Goal: Information Seeking & Learning: Learn about a topic

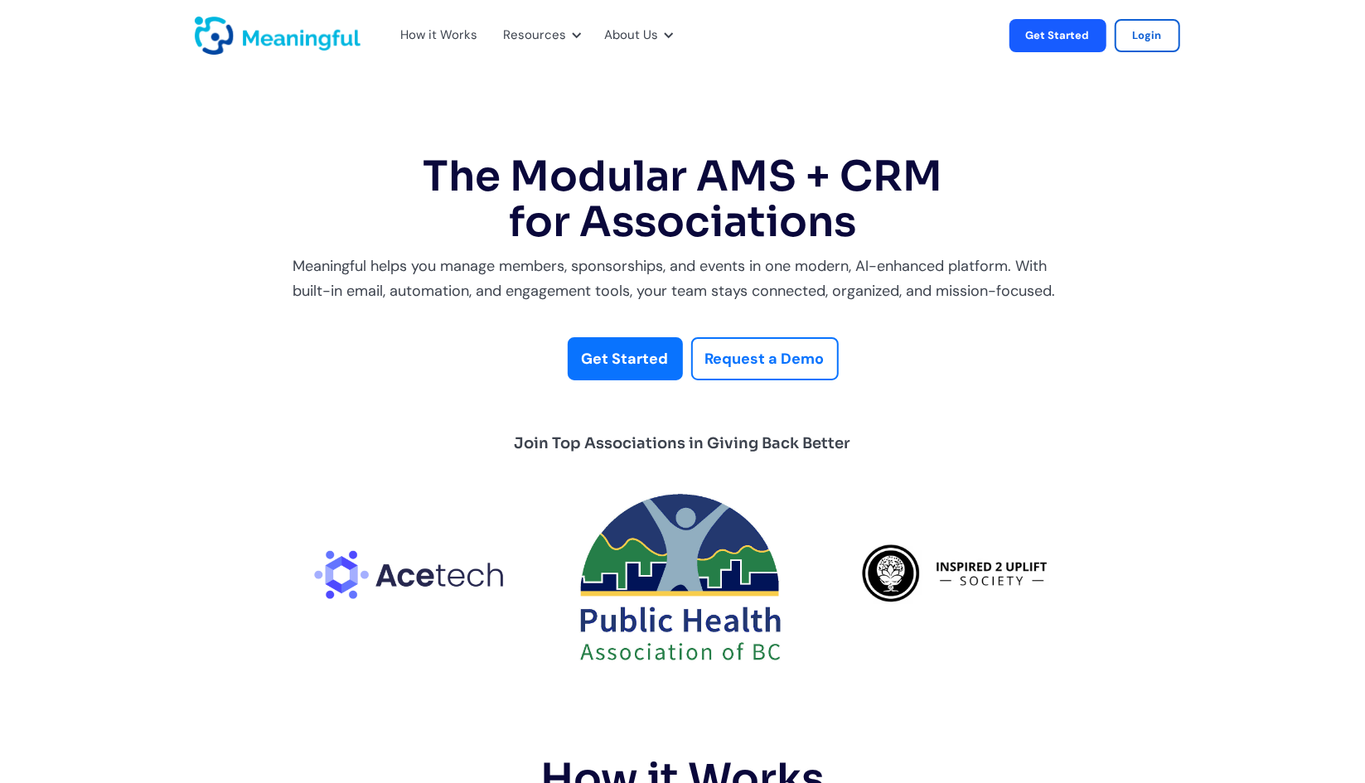
click at [247, 42] on img "home" at bounding box center [278, 36] width 166 height 38
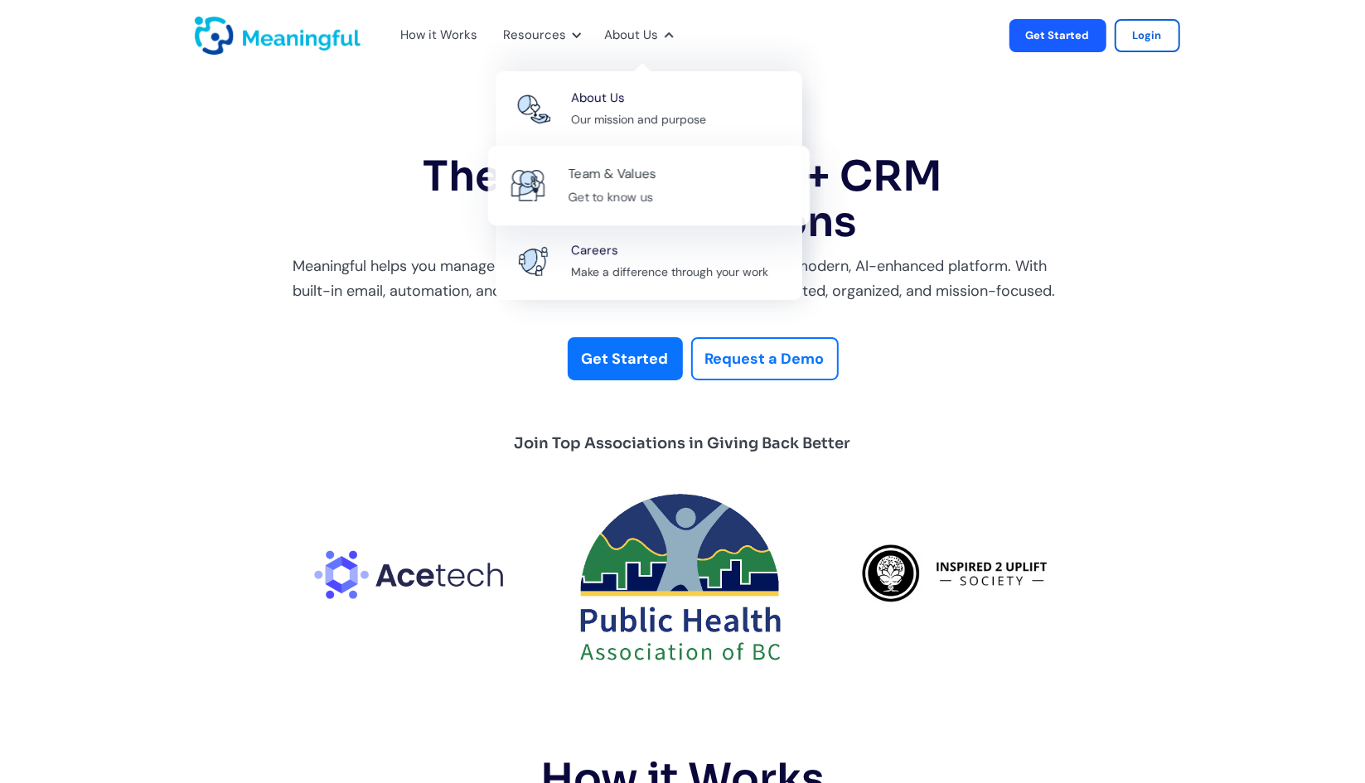
click at [627, 181] on div "Team & Values" at bounding box center [612, 174] width 89 height 22
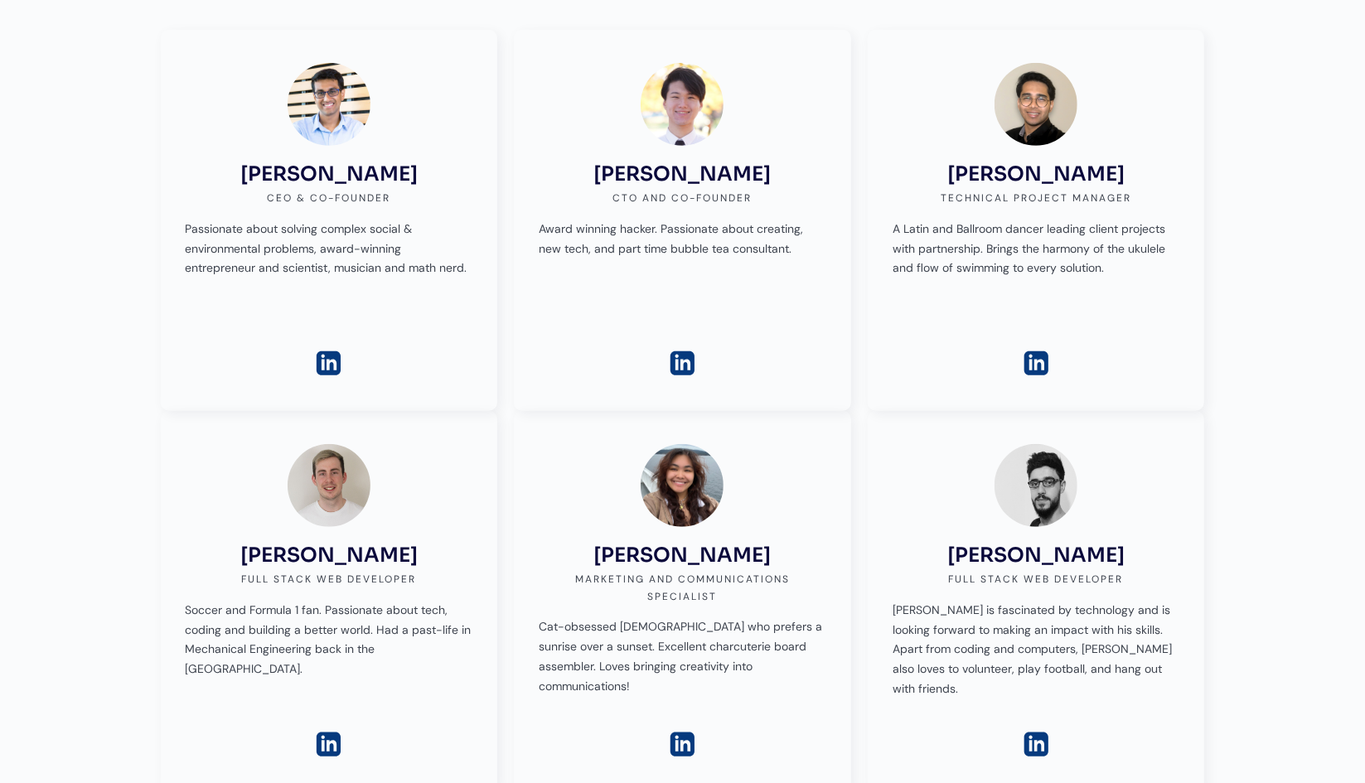
scroll to position [414, 0]
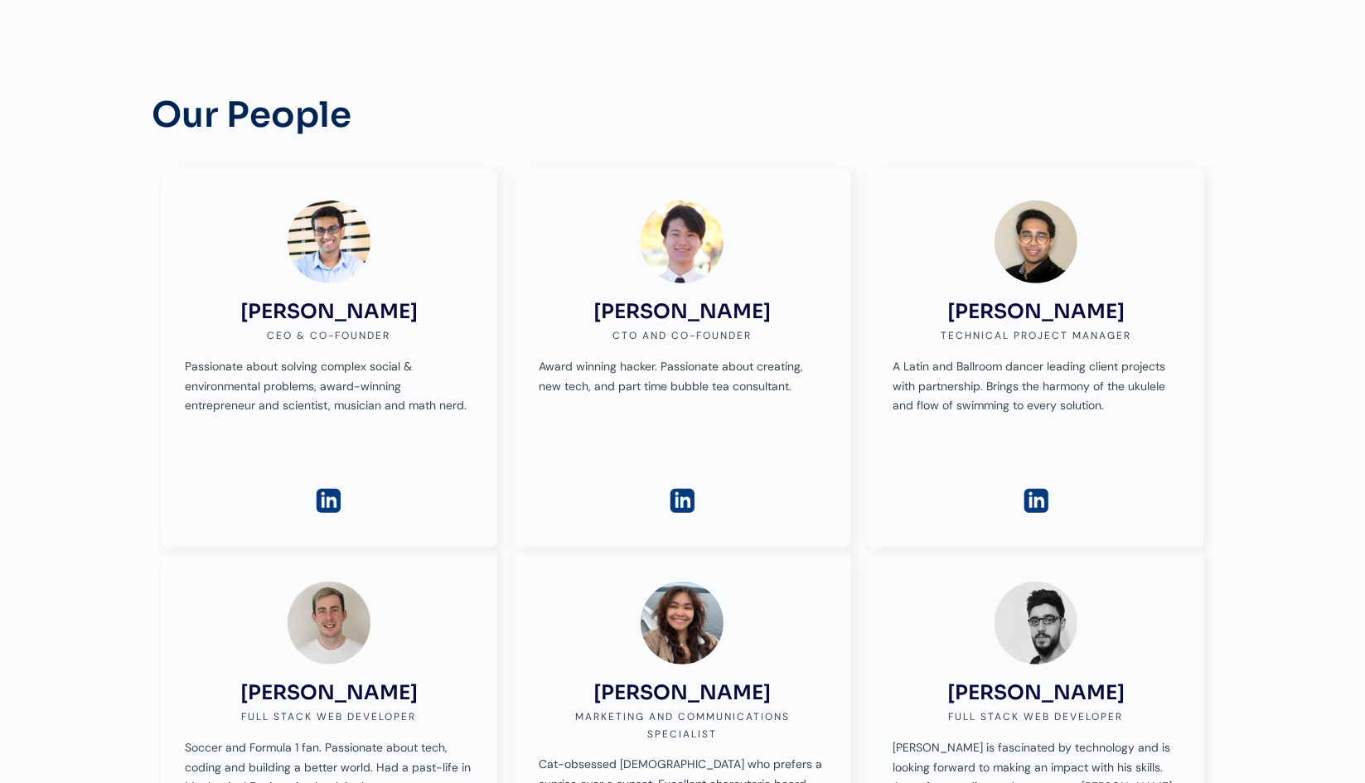
click at [1026, 239] on img at bounding box center [1036, 242] width 83 height 83
click at [1038, 505] on img at bounding box center [1036, 501] width 29 height 29
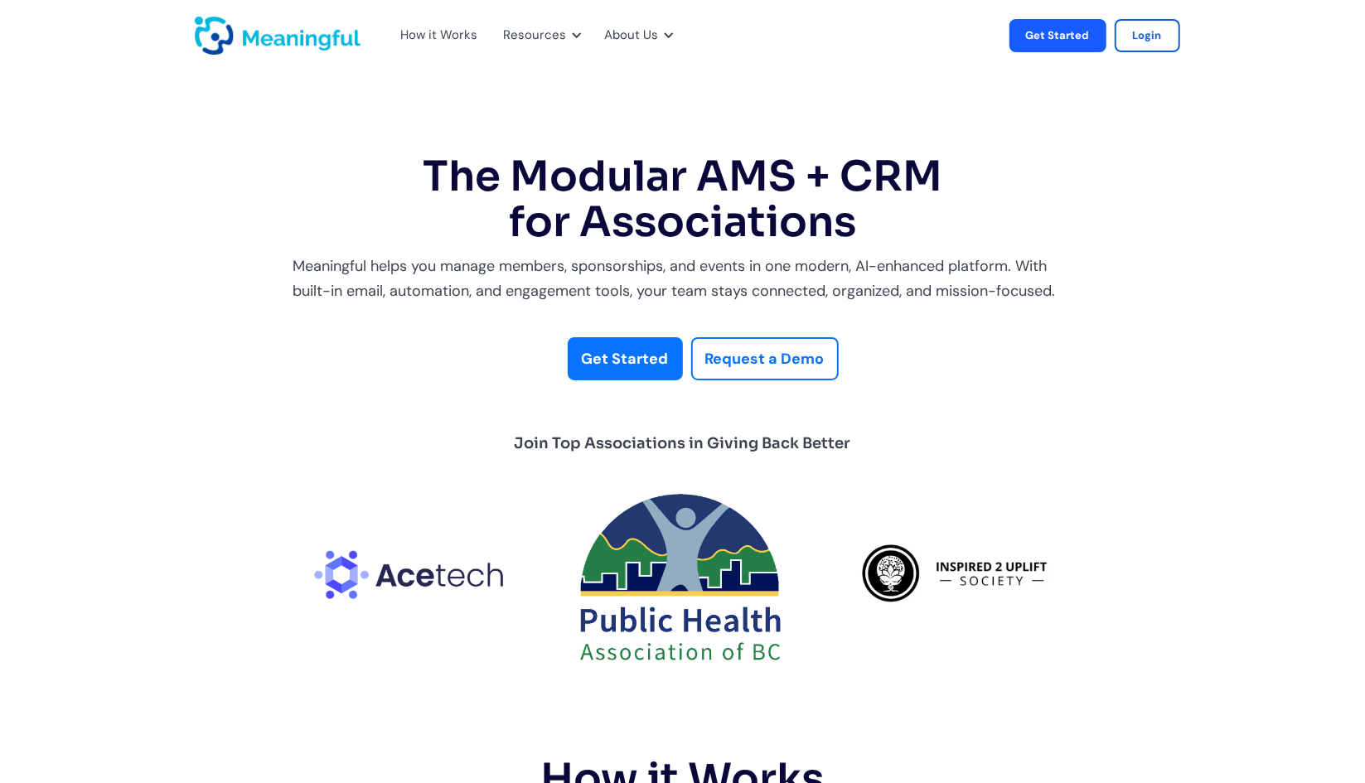
click at [458, 41] on div "How it Works" at bounding box center [439, 36] width 77 height 22
click at [1135, 41] on link "Login" at bounding box center [1147, 35] width 65 height 33
click at [293, 43] on img "home" at bounding box center [278, 36] width 166 height 38
click at [452, 37] on div "How it Works" at bounding box center [439, 36] width 77 height 22
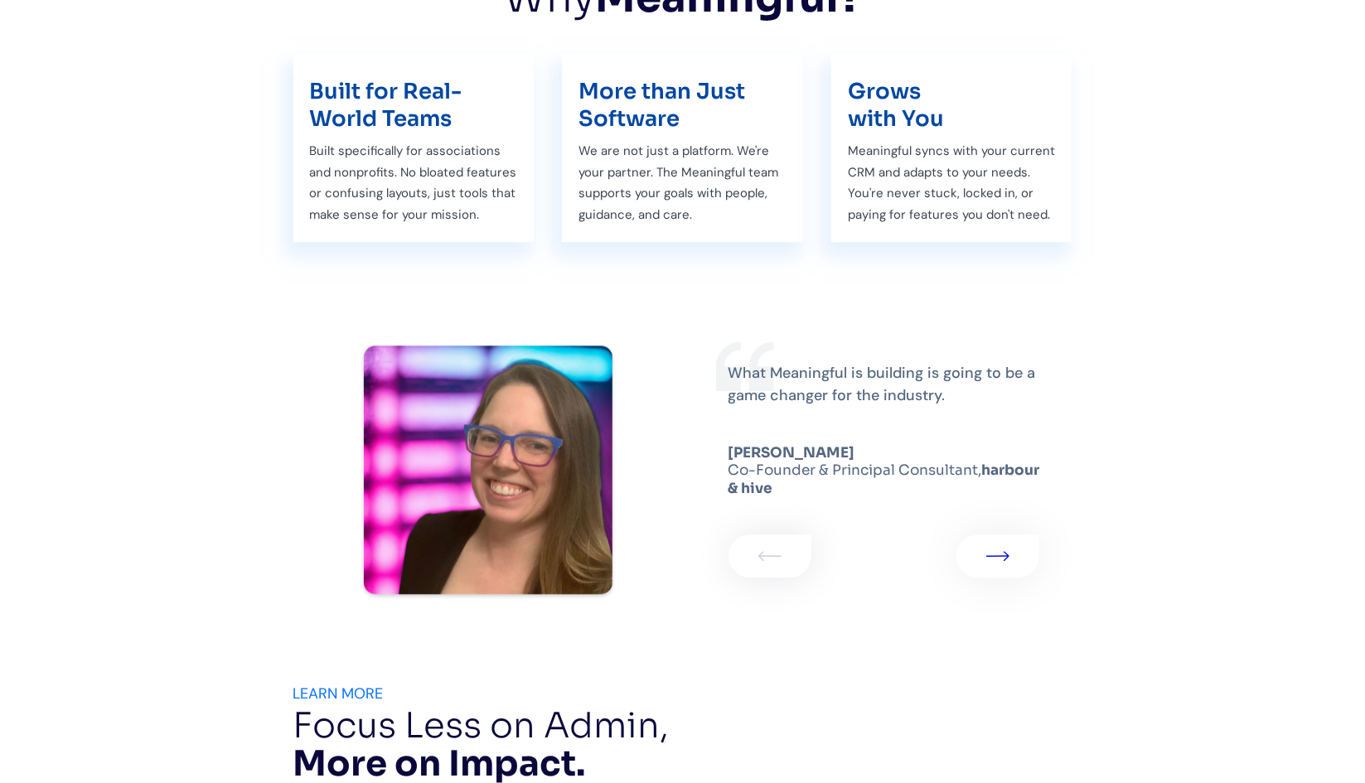
scroll to position [2689, 0]
click at [1018, 562] on link "1 of 2" at bounding box center [997, 555] width 83 height 43
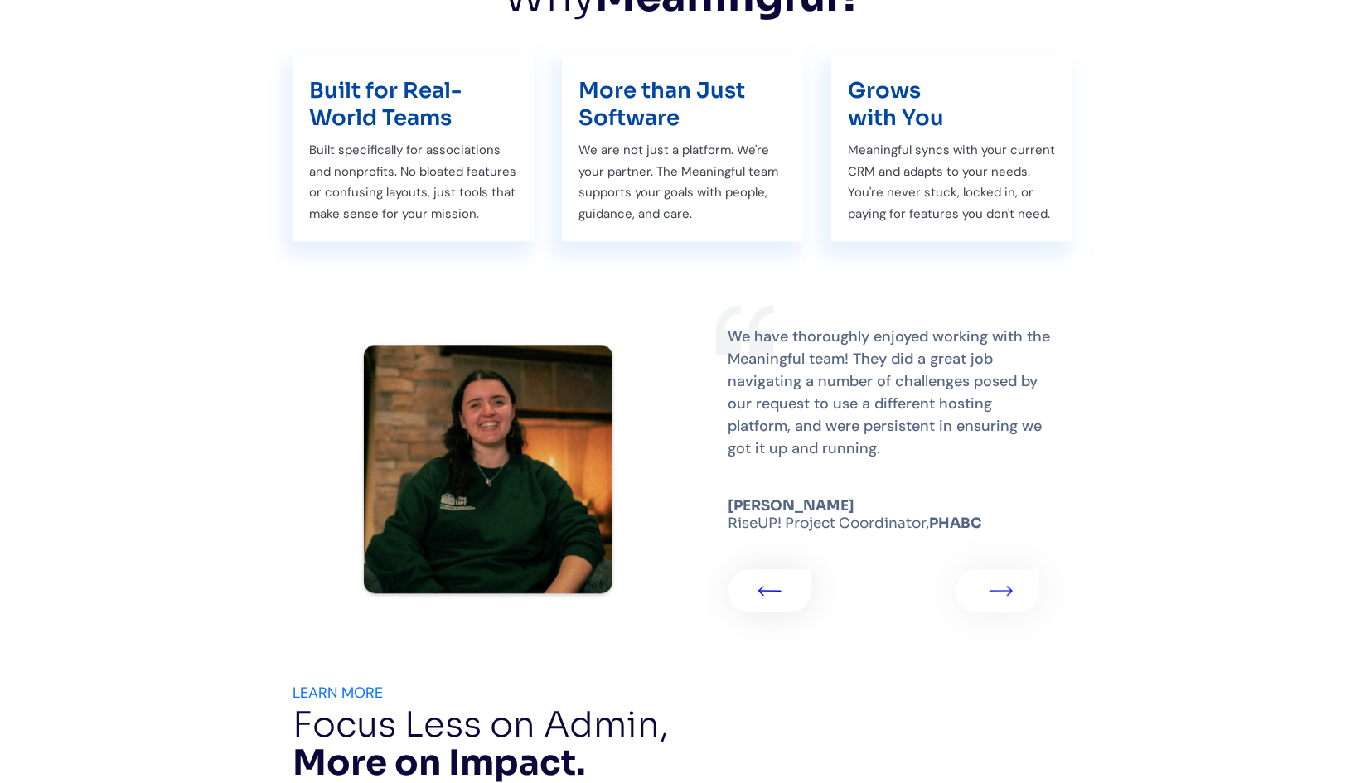
click at [983, 585] on div "2 of 2" at bounding box center [997, 590] width 83 height 43
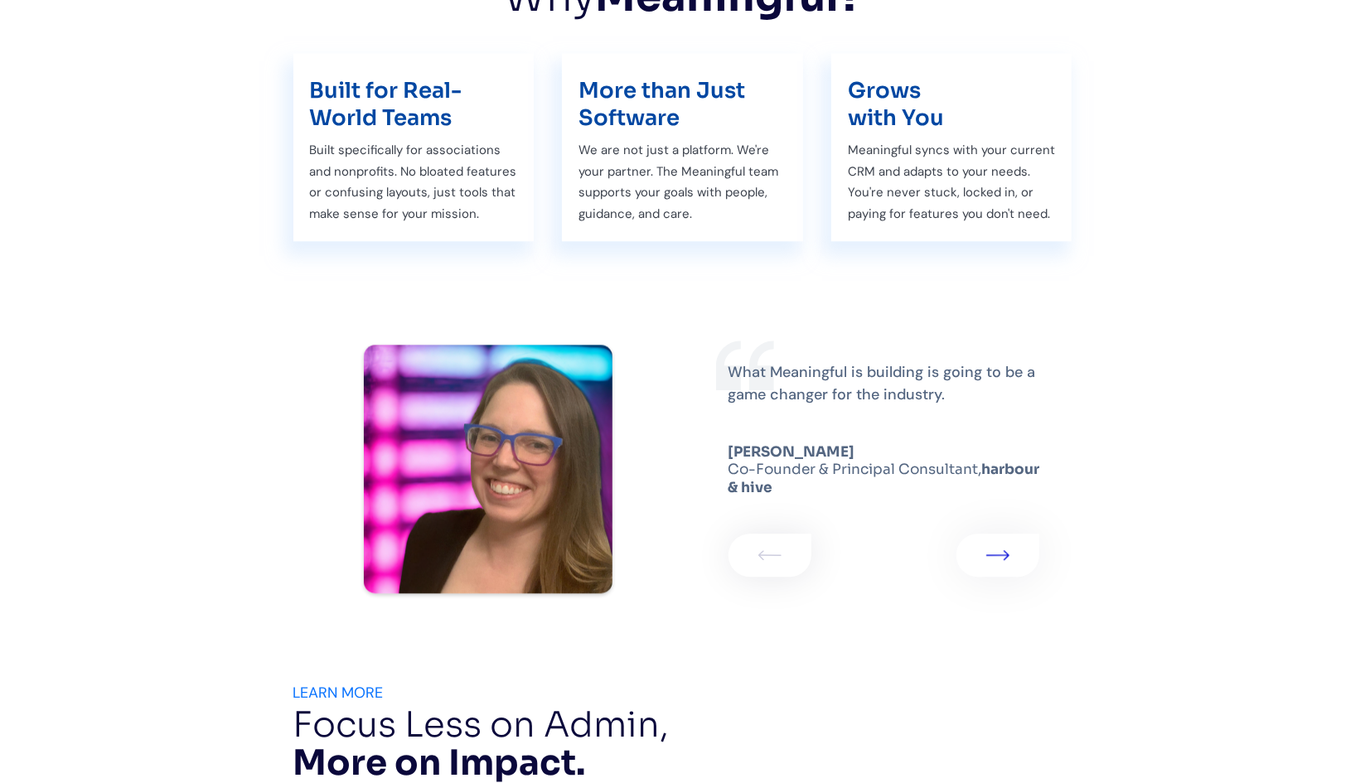
click at [983, 586] on div "What Meaningful is building is going to be a game changer for the industry. Sar…" at bounding box center [878, 469] width 390 height 390
click at [987, 559] on link "1 of 2" at bounding box center [997, 555] width 83 height 43
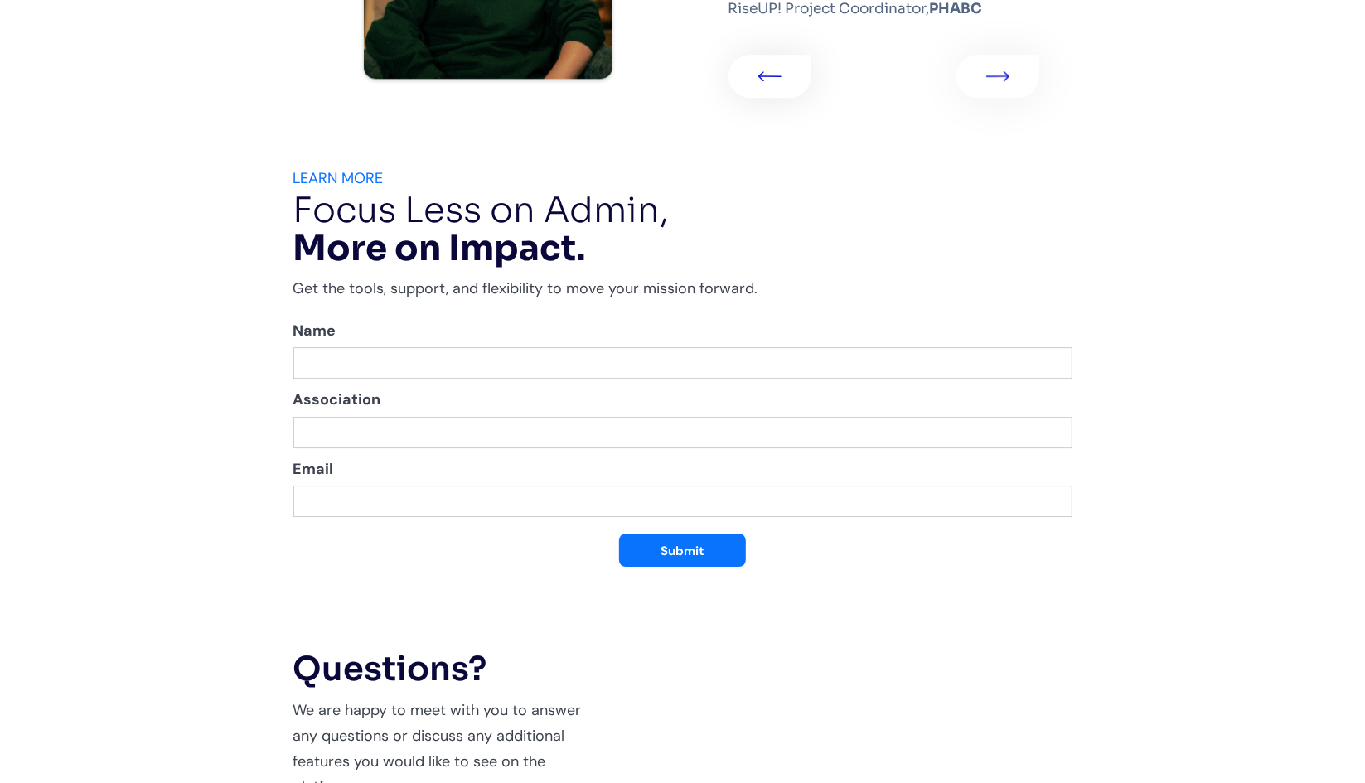
scroll to position [3242, 0]
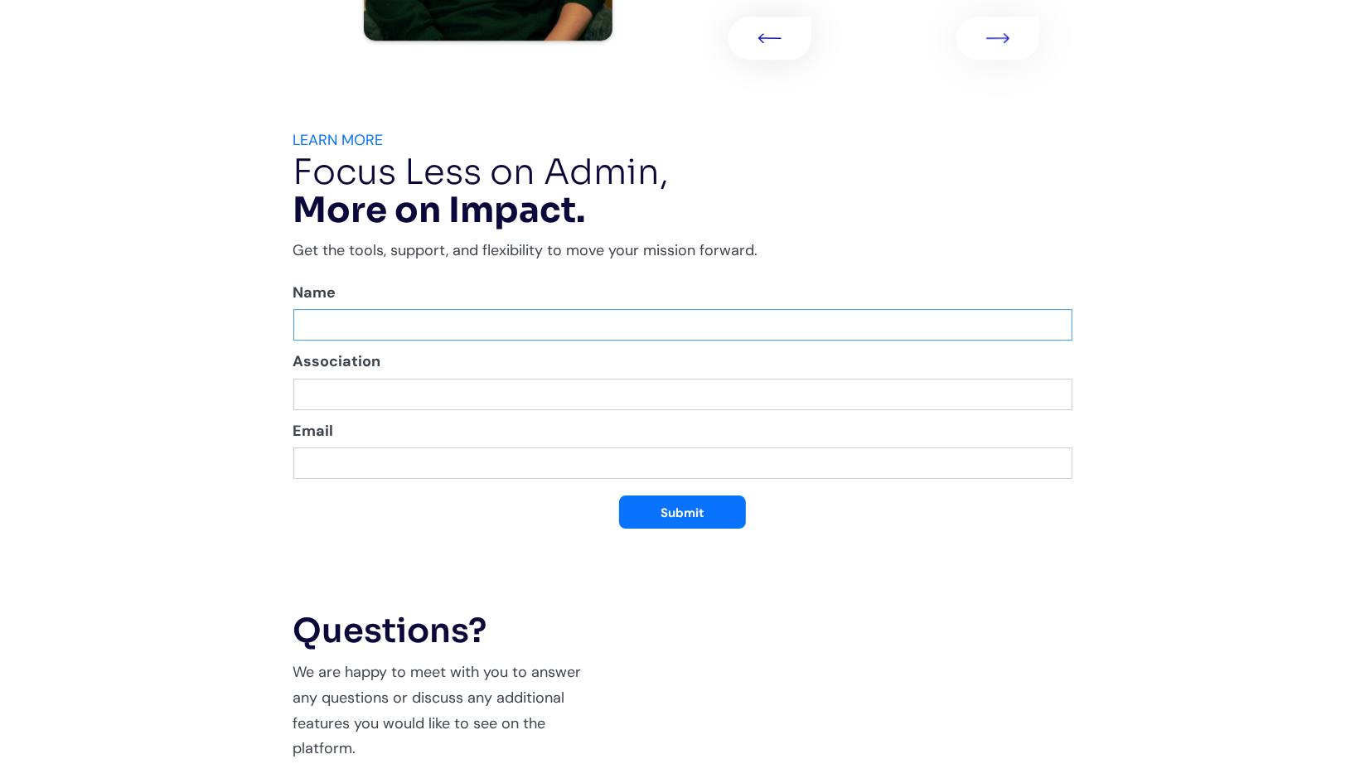
click at [474, 326] on input "MW Donations Waitlist" at bounding box center [682, 324] width 779 height 31
click at [189, 302] on section "LEARN MORE Focus Less on Admin, More on Impact. Get the tools, support, and fle…" at bounding box center [682, 704] width 1365 height 1152
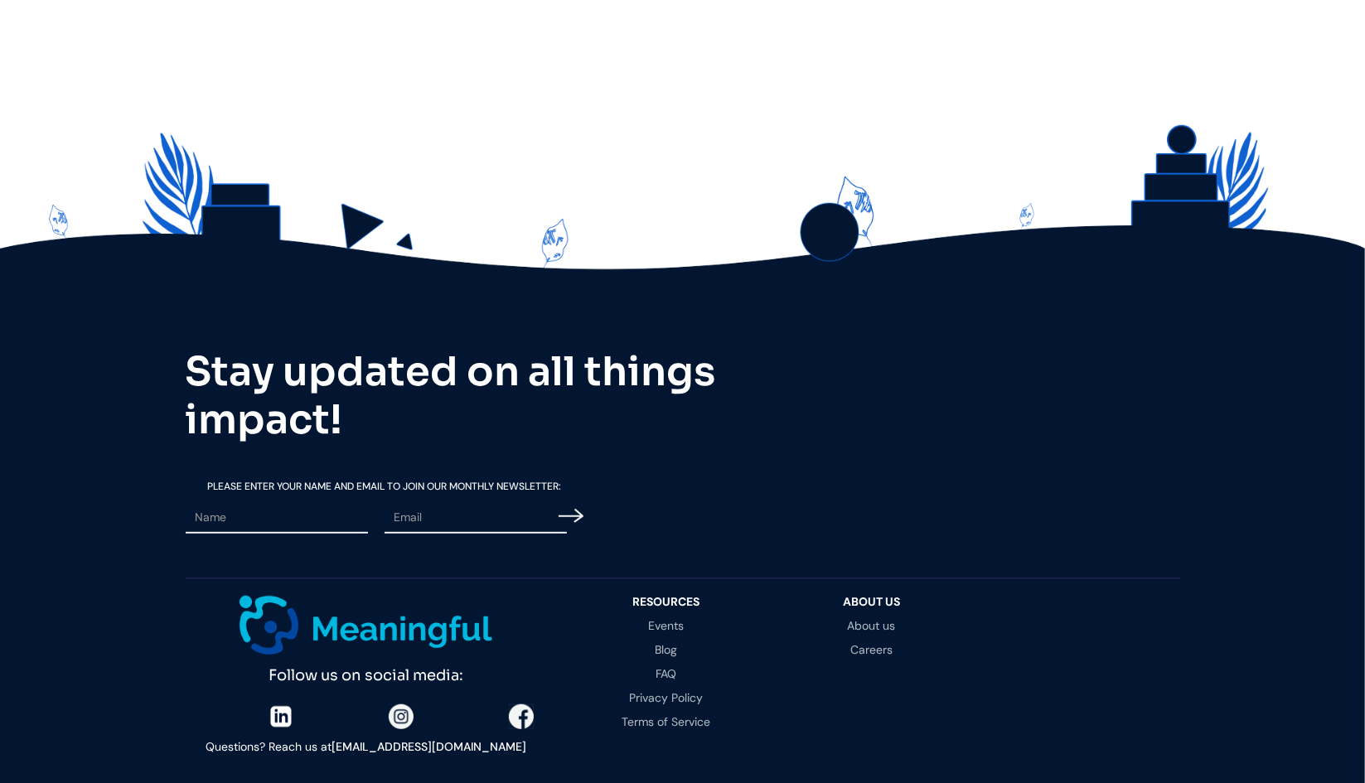
scroll to position [4515, 0]
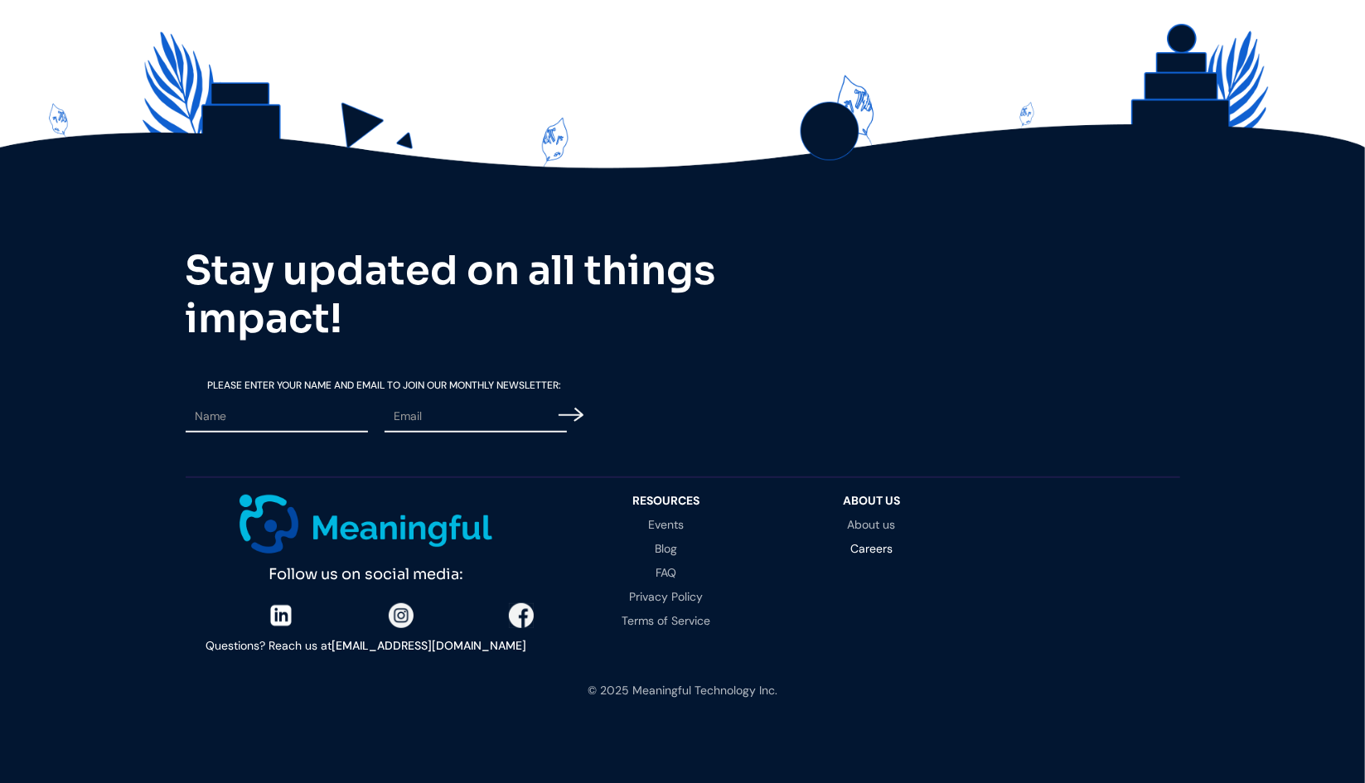
click at [882, 543] on link "Careers" at bounding box center [872, 549] width 172 height 12
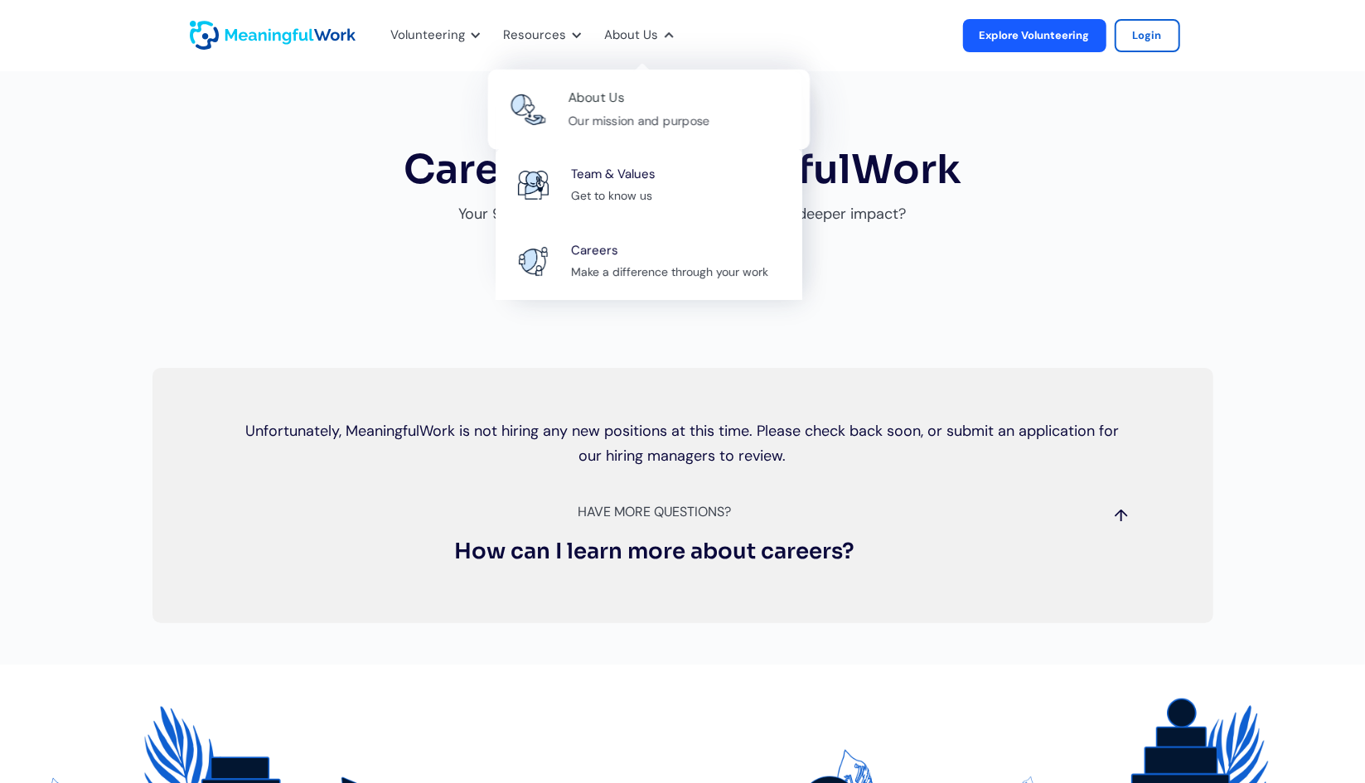
click at [621, 104] on div "About Us" at bounding box center [596, 98] width 56 height 22
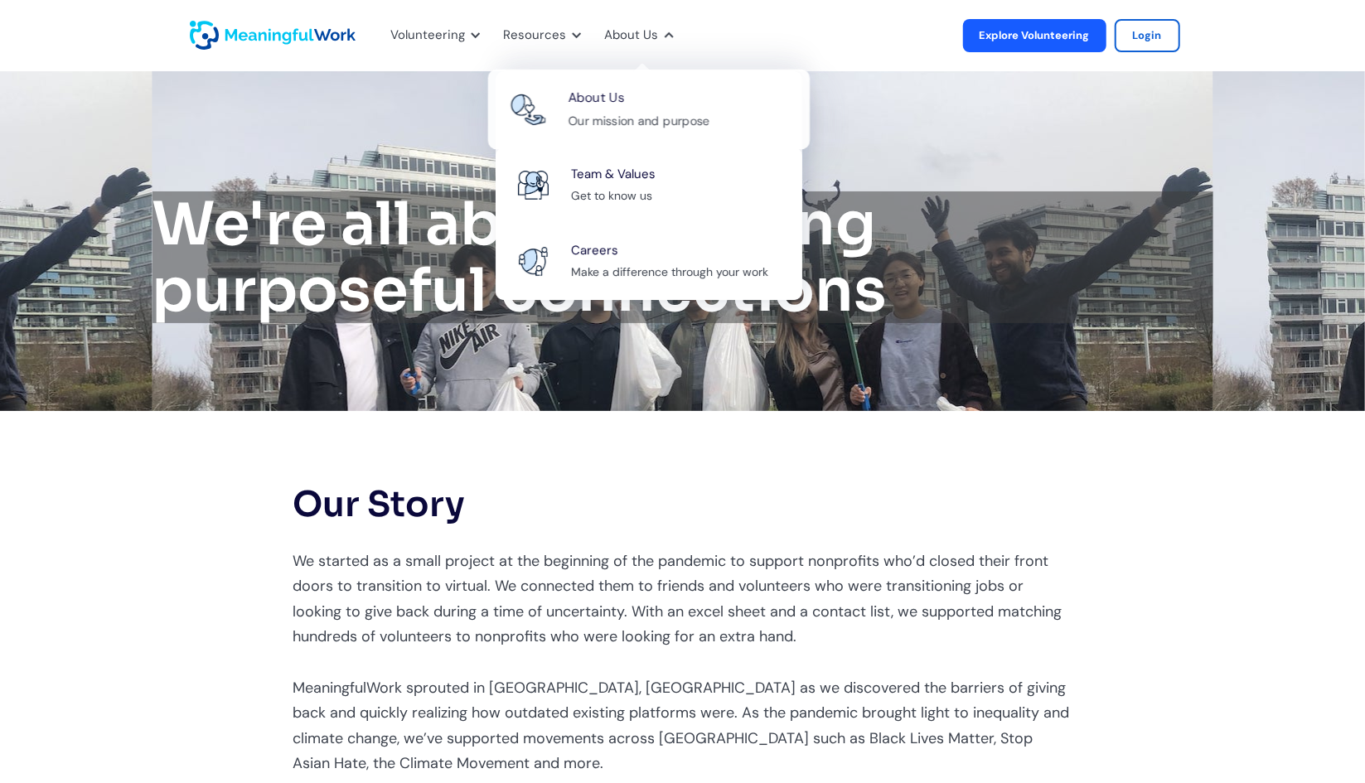
click at [630, 108] on div "About Us Our mission and purpose" at bounding box center [680, 109] width 225 height 45
click at [635, 172] on div "Team & Values" at bounding box center [612, 174] width 89 height 22
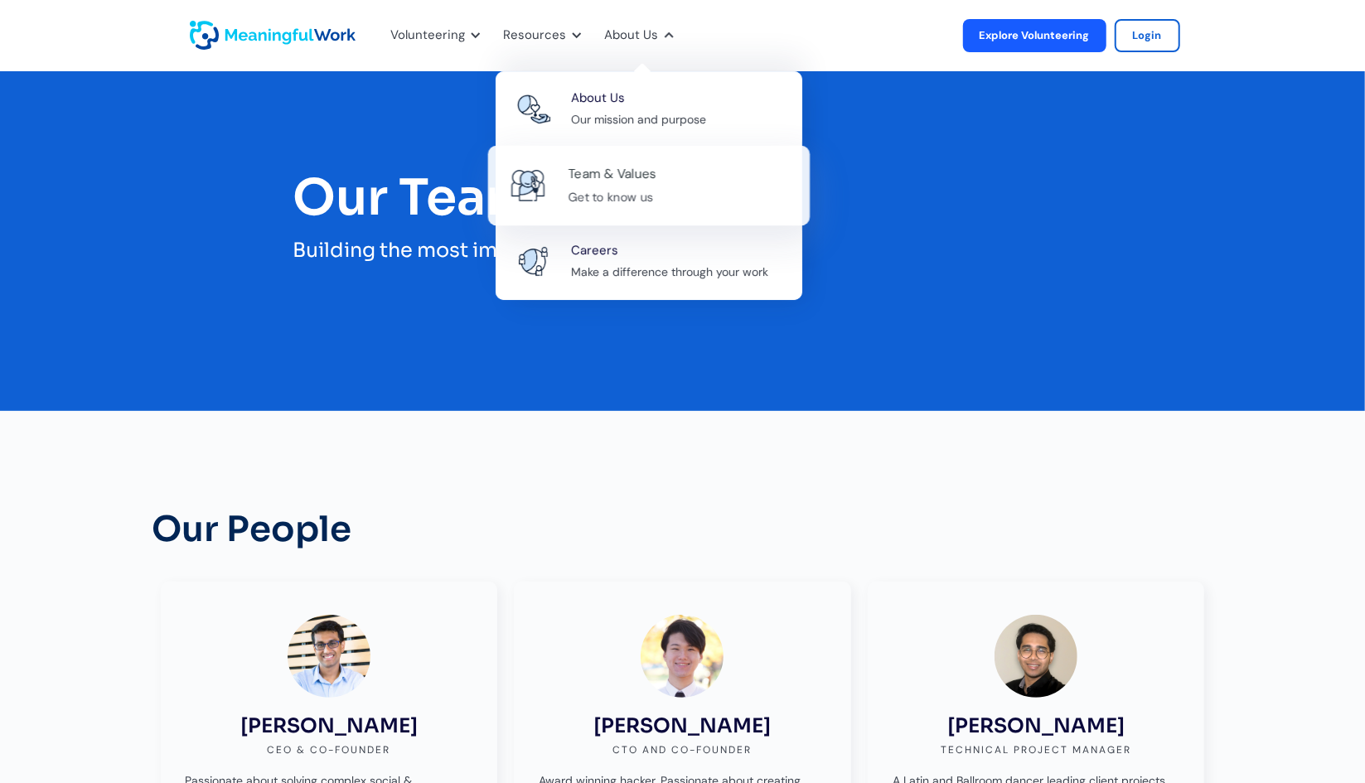
click at [609, 169] on div "Team & Values" at bounding box center [612, 174] width 89 height 22
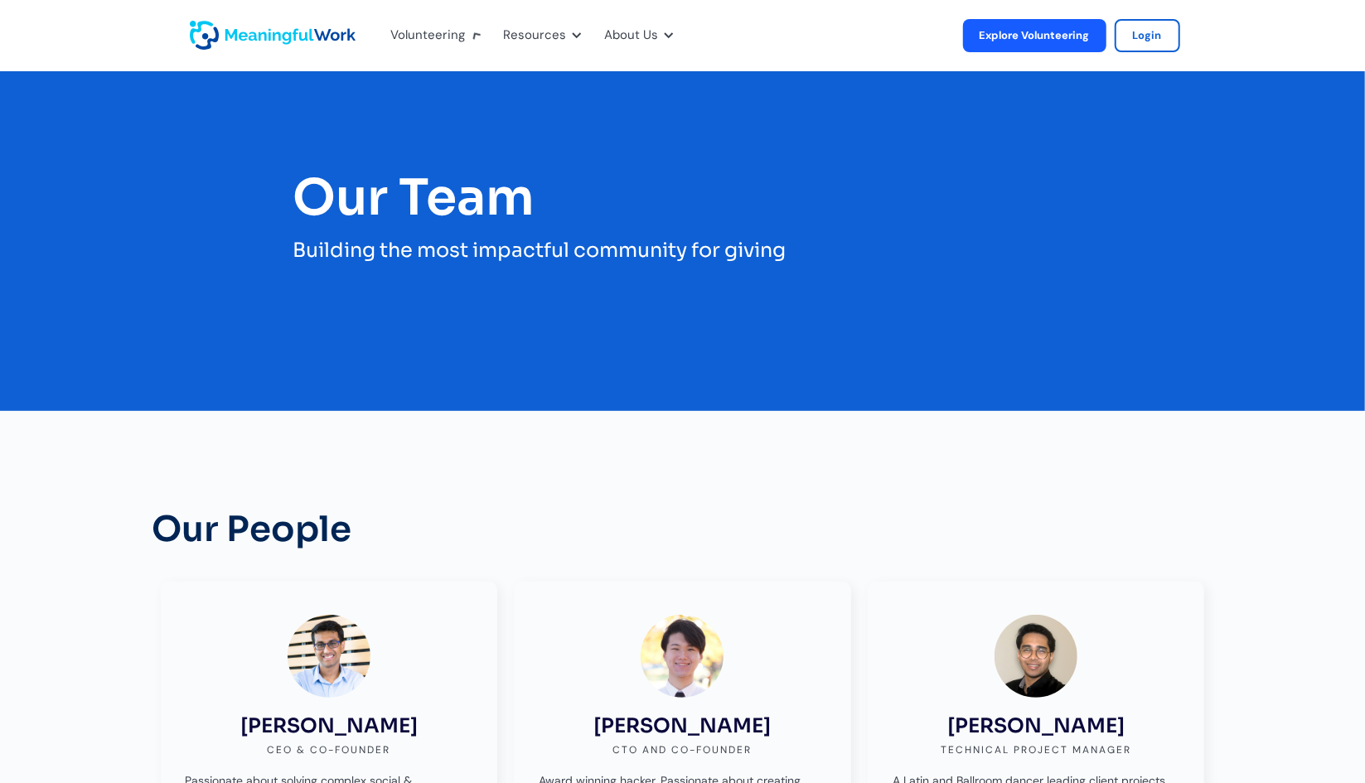
click at [295, 41] on img "home" at bounding box center [273, 35] width 166 height 29
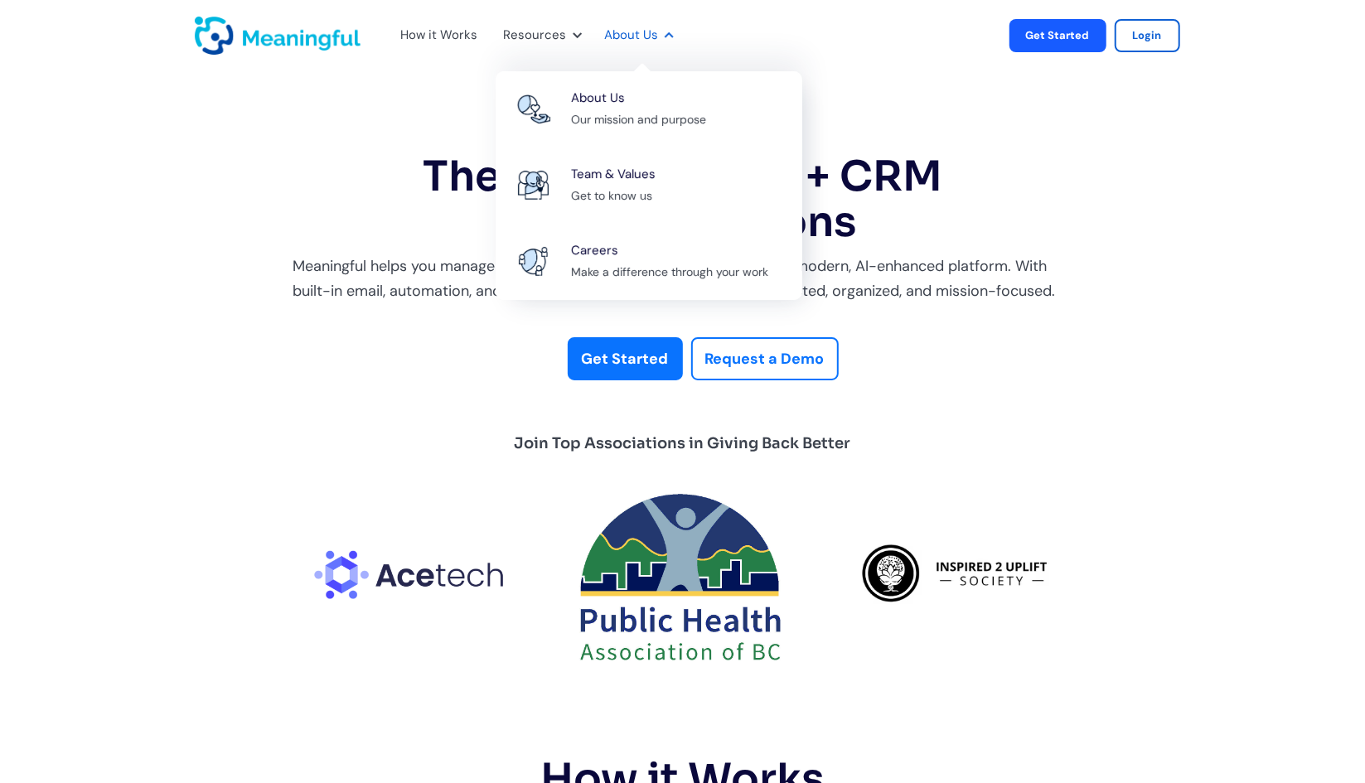
click at [666, 36] on div at bounding box center [669, 35] width 12 height 12
click at [635, 111] on div "Our mission and purpose" at bounding box center [639, 120] width 142 height 21
click at [633, 167] on div "Team & Values" at bounding box center [612, 174] width 89 height 22
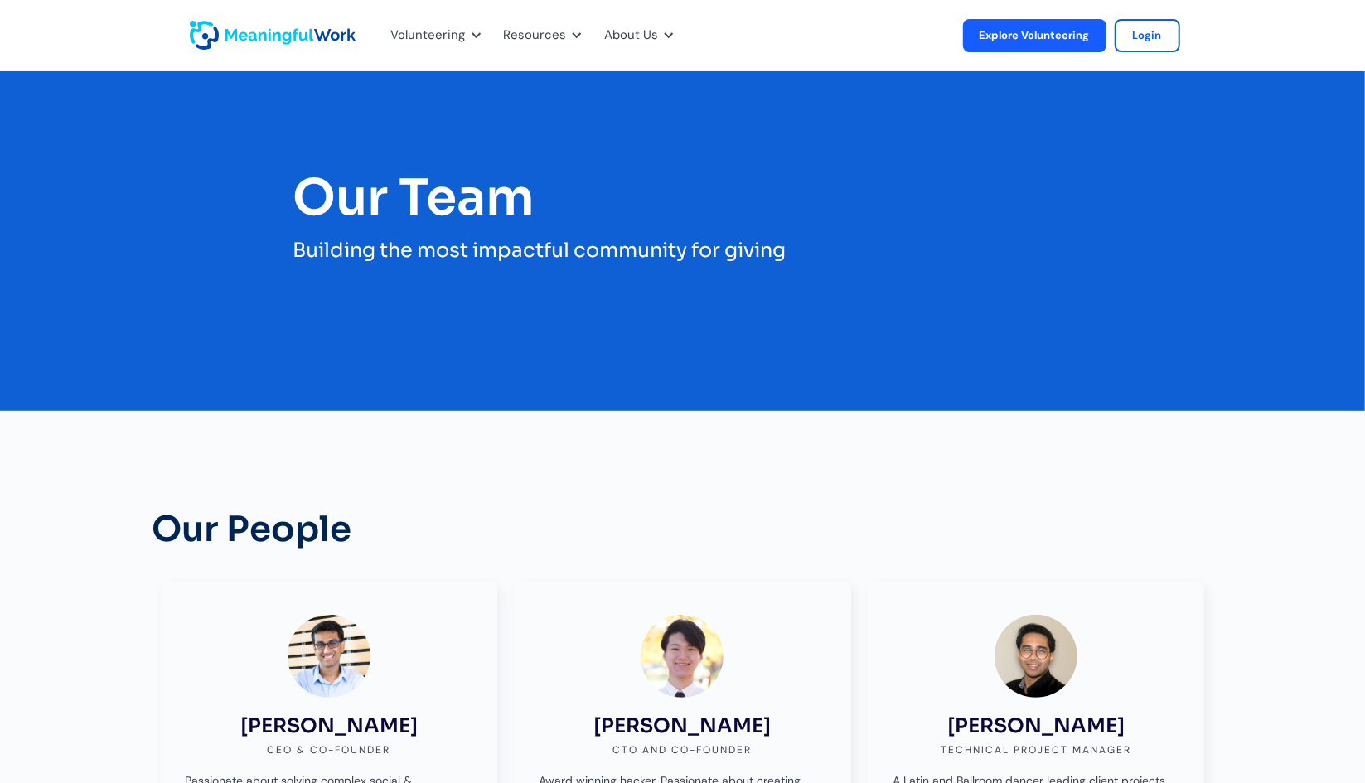
click at [305, 30] on img "home" at bounding box center [273, 35] width 166 height 29
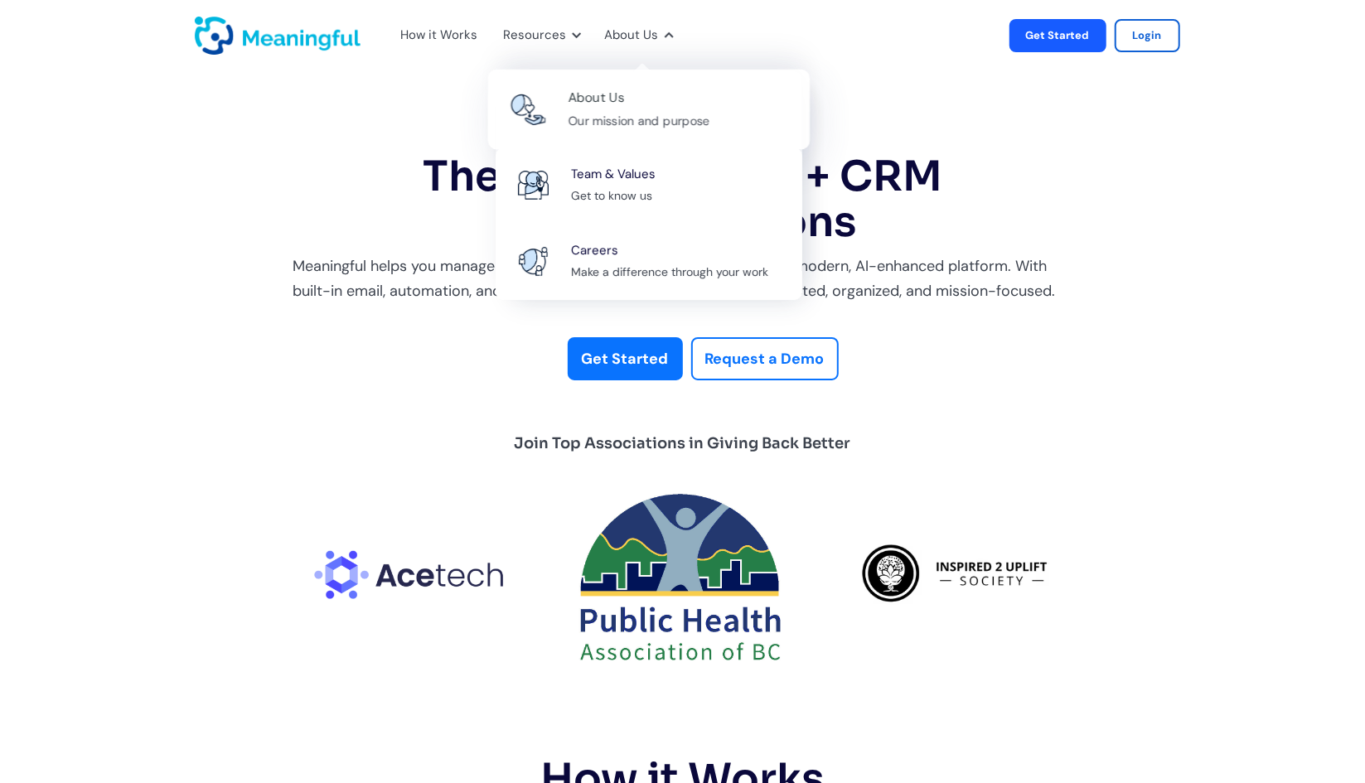
click at [611, 98] on div "About Us" at bounding box center [596, 98] width 56 height 22
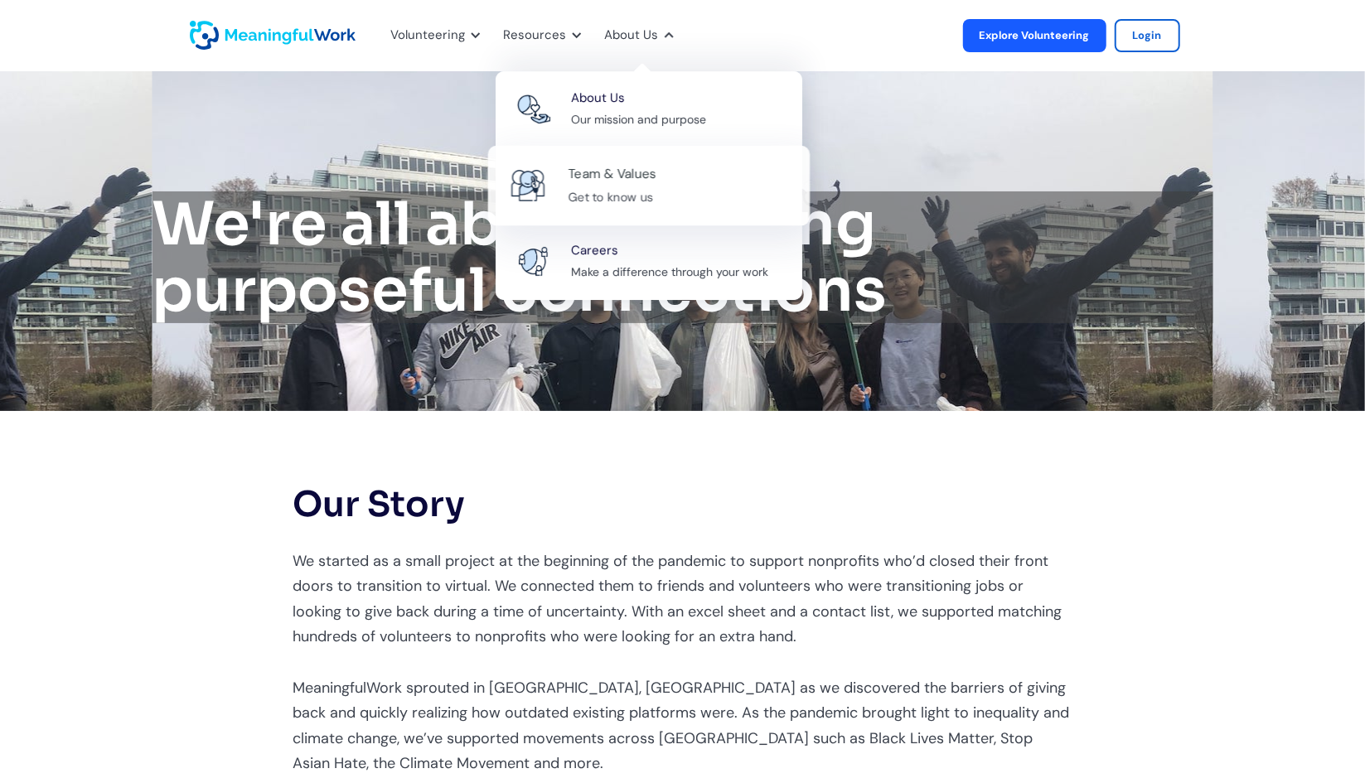
click at [653, 181] on div "Team & Values" at bounding box center [612, 174] width 89 height 22
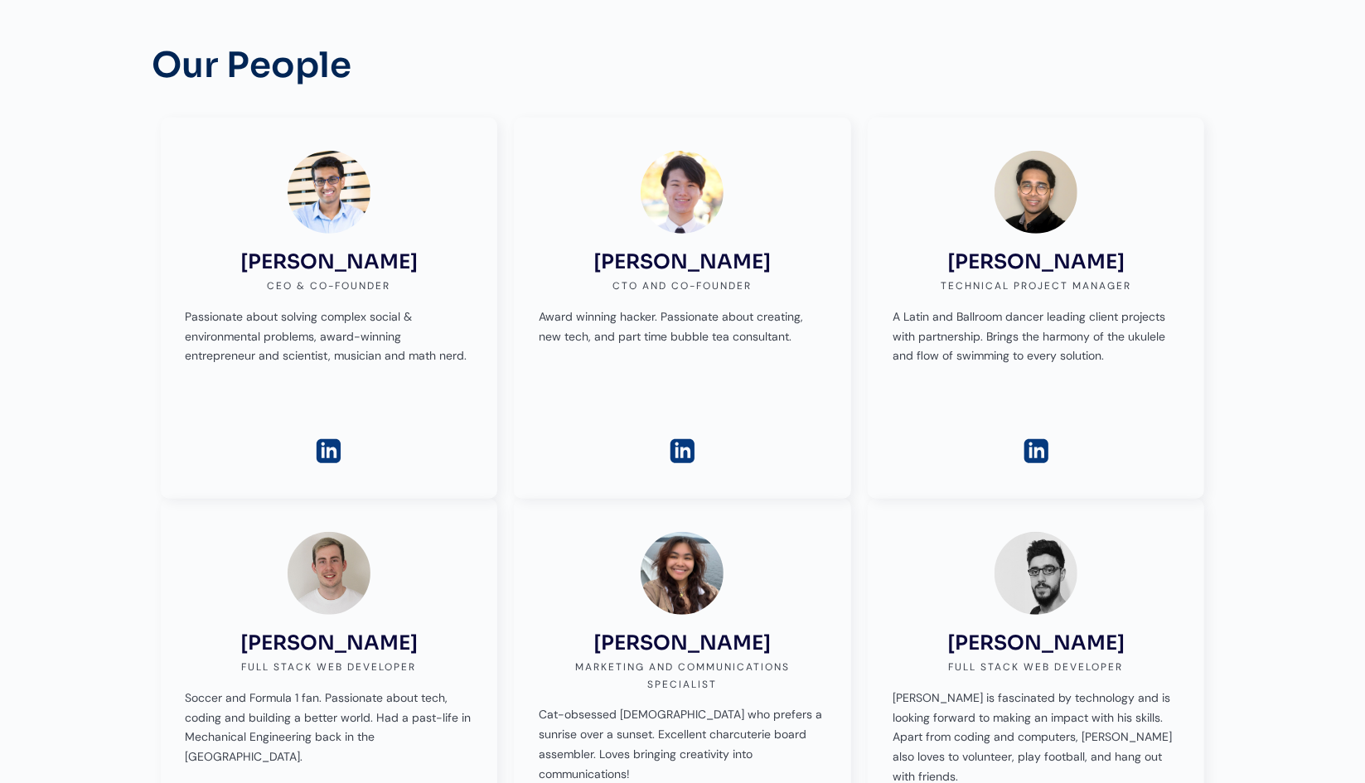
scroll to position [552, 0]
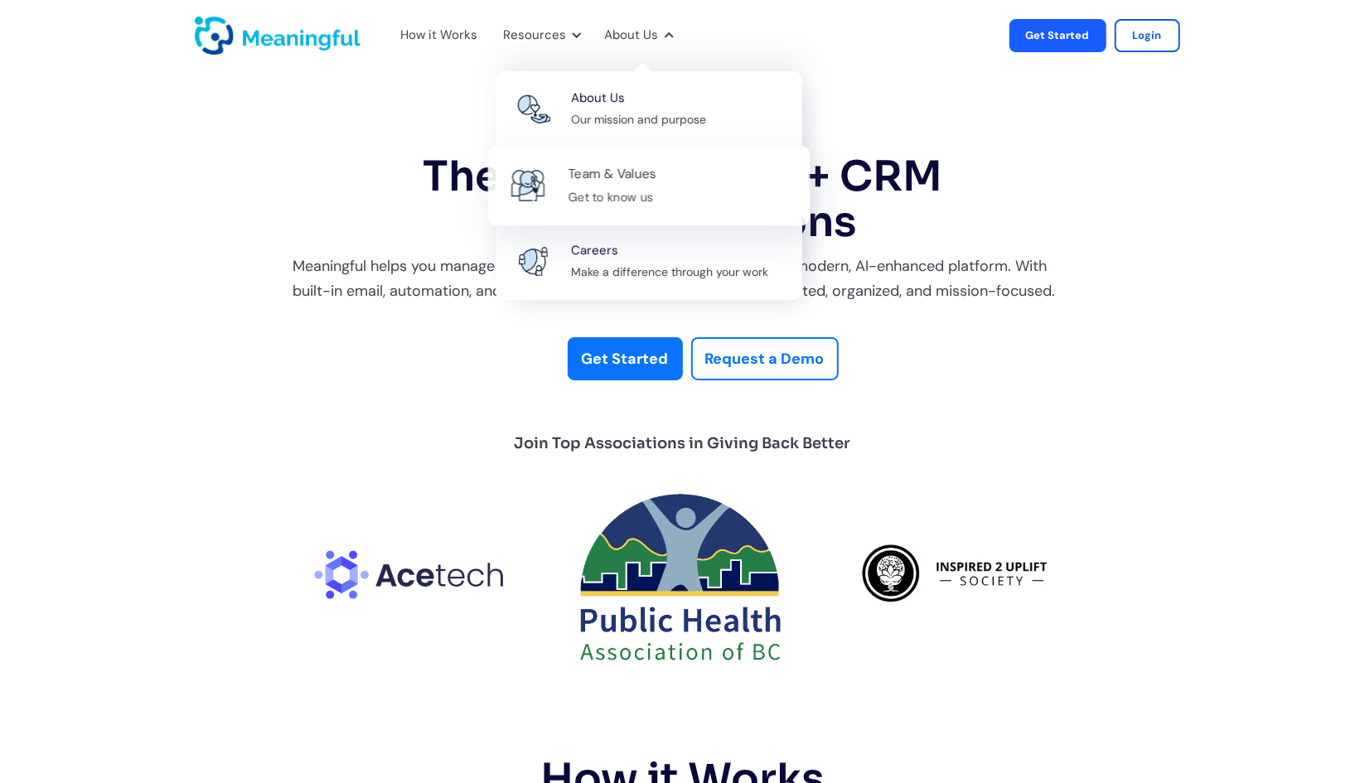
click at [614, 171] on div "Team & Values" at bounding box center [612, 174] width 89 height 22
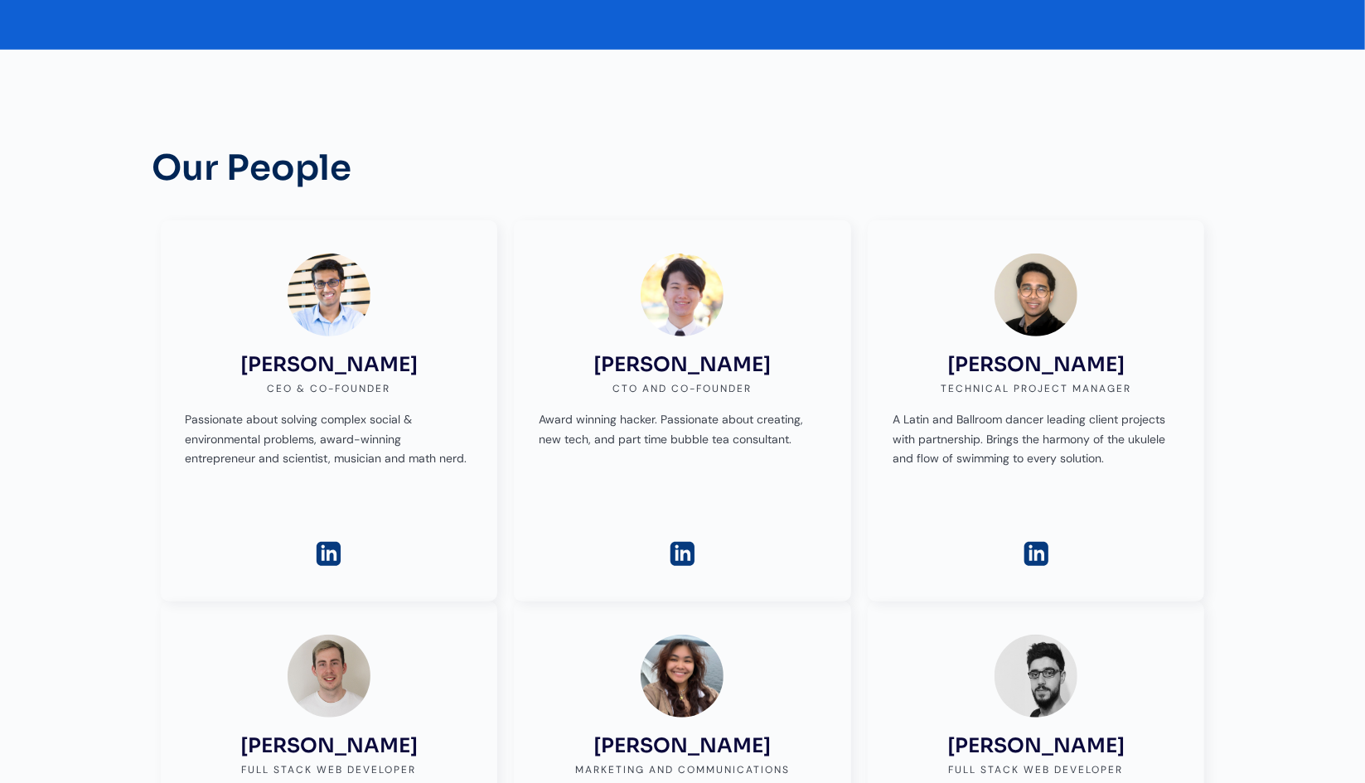
scroll to position [276, 0]
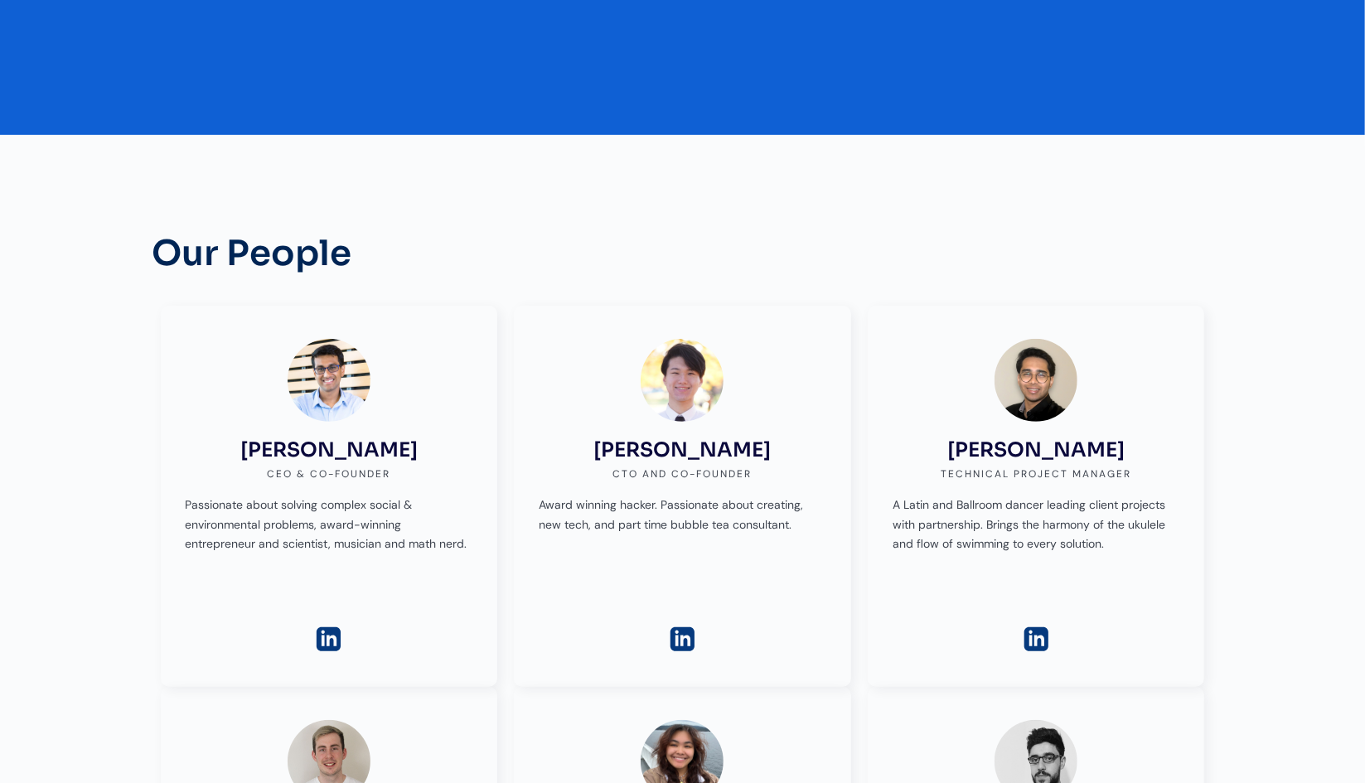
click at [345, 453] on h3 "[PERSON_NAME]" at bounding box center [328, 450] width 177 height 24
click at [680, 459] on h3 "James Young" at bounding box center [681, 450] width 177 height 24
click at [656, 346] on div "James Young CTO and Co-Founder Award winning hacker. Passionate about creating,…" at bounding box center [683, 437] width 288 height 196
click at [697, 400] on img at bounding box center [682, 380] width 83 height 83
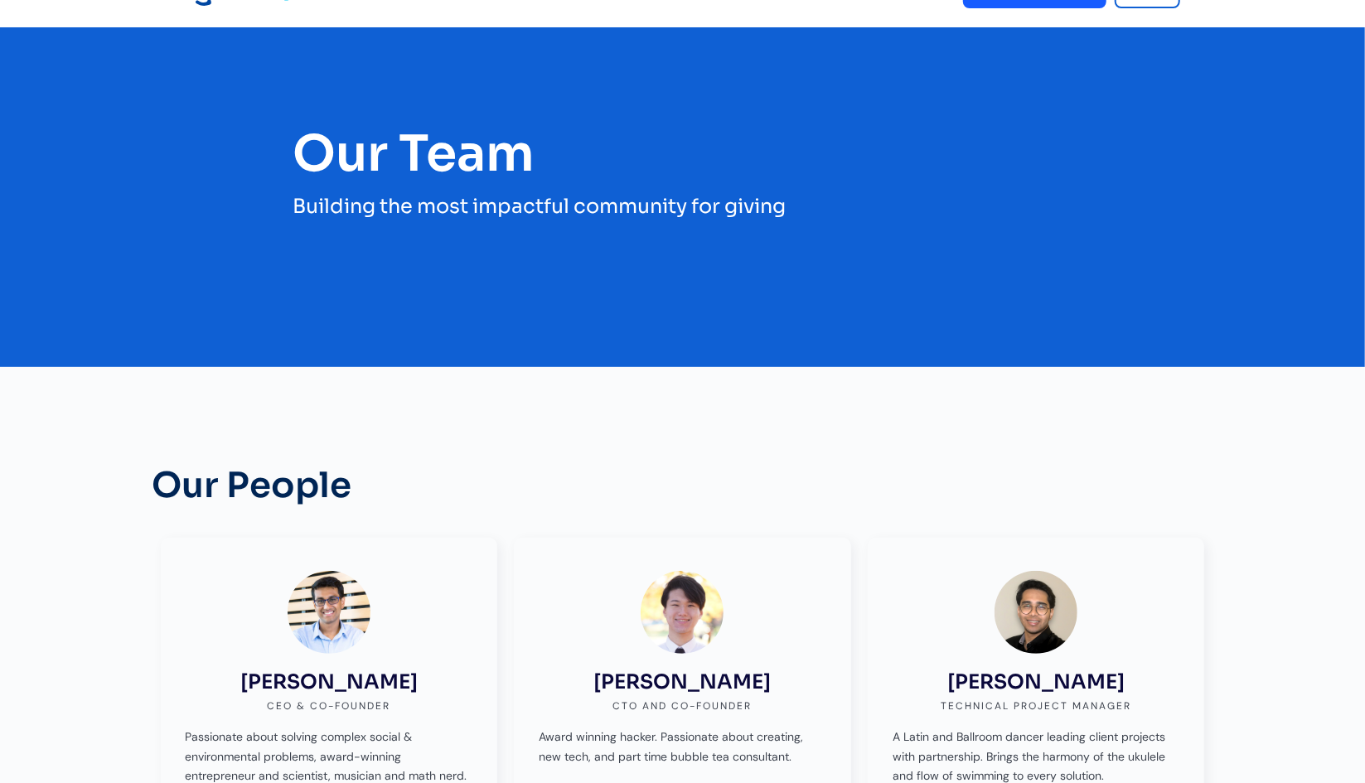
scroll to position [0, 0]
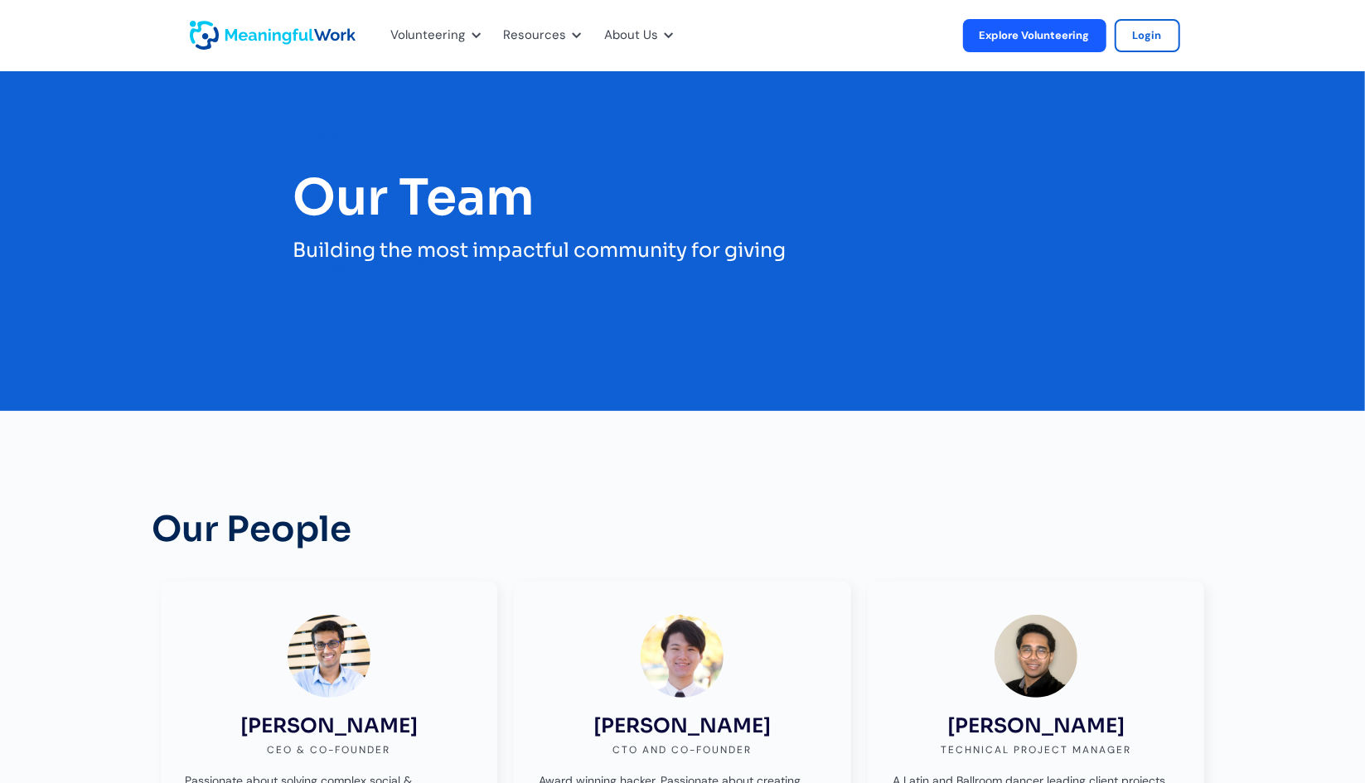
click at [491, 50] on nav "Volunteering For Volunteers Discover exciting opportunities For Nonprofits Boos…" at bounding box center [530, 35] width 306 height 55
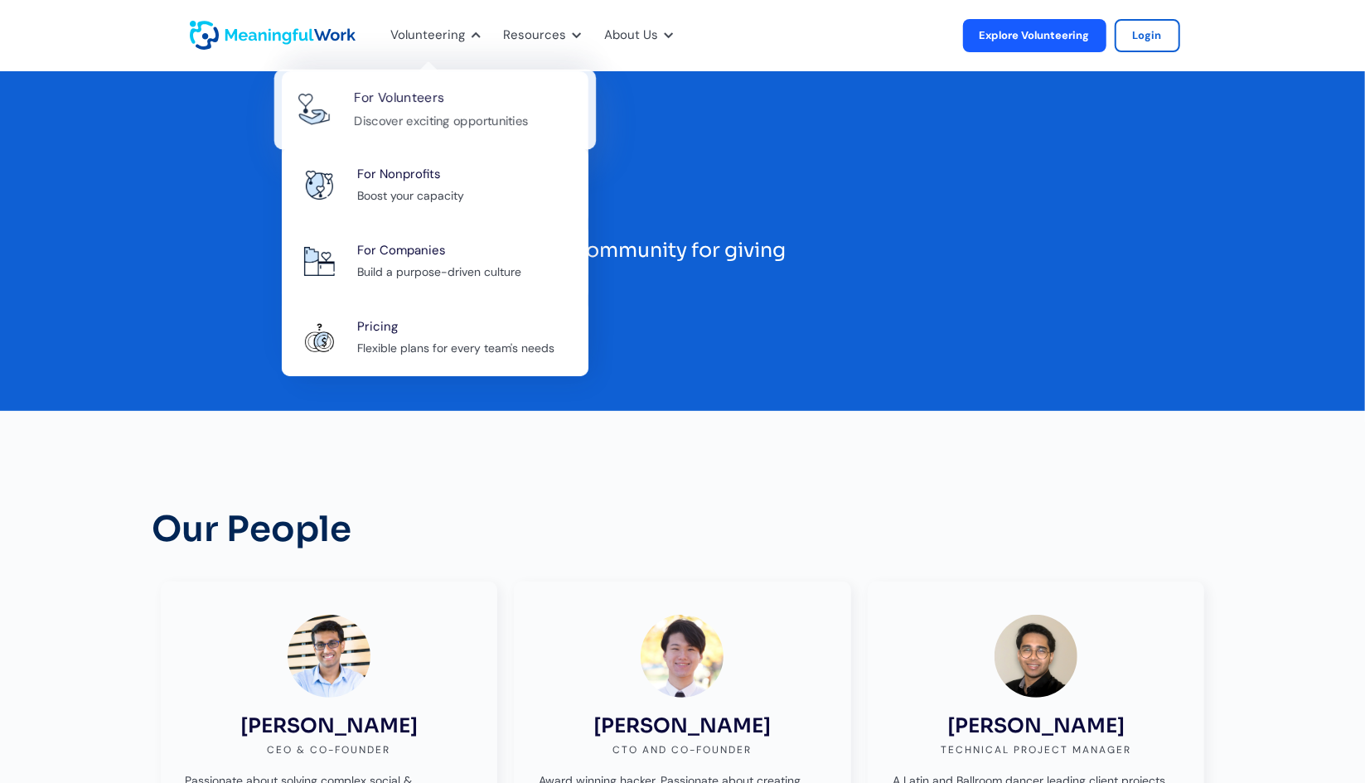
click at [448, 128] on div "Discover exciting opportunities" at bounding box center [441, 120] width 174 height 21
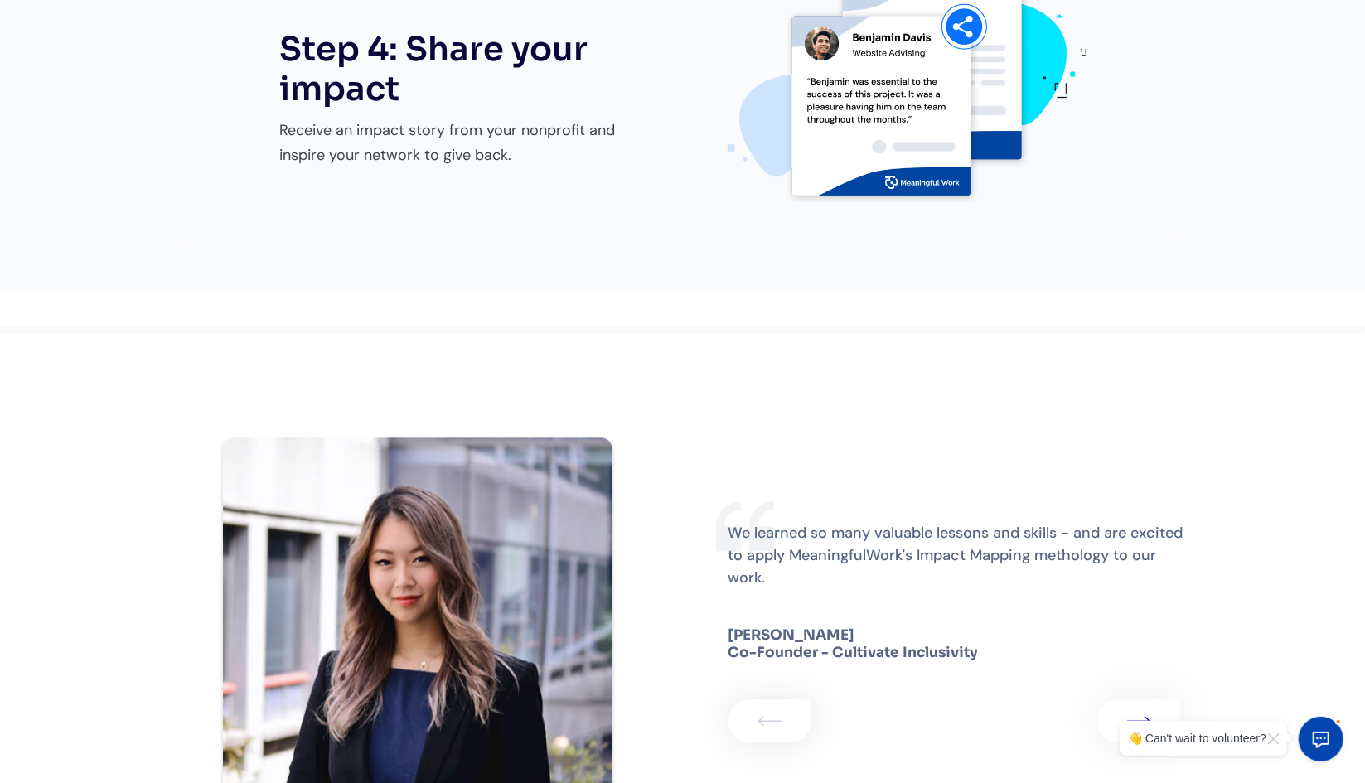
scroll to position [2624, 0]
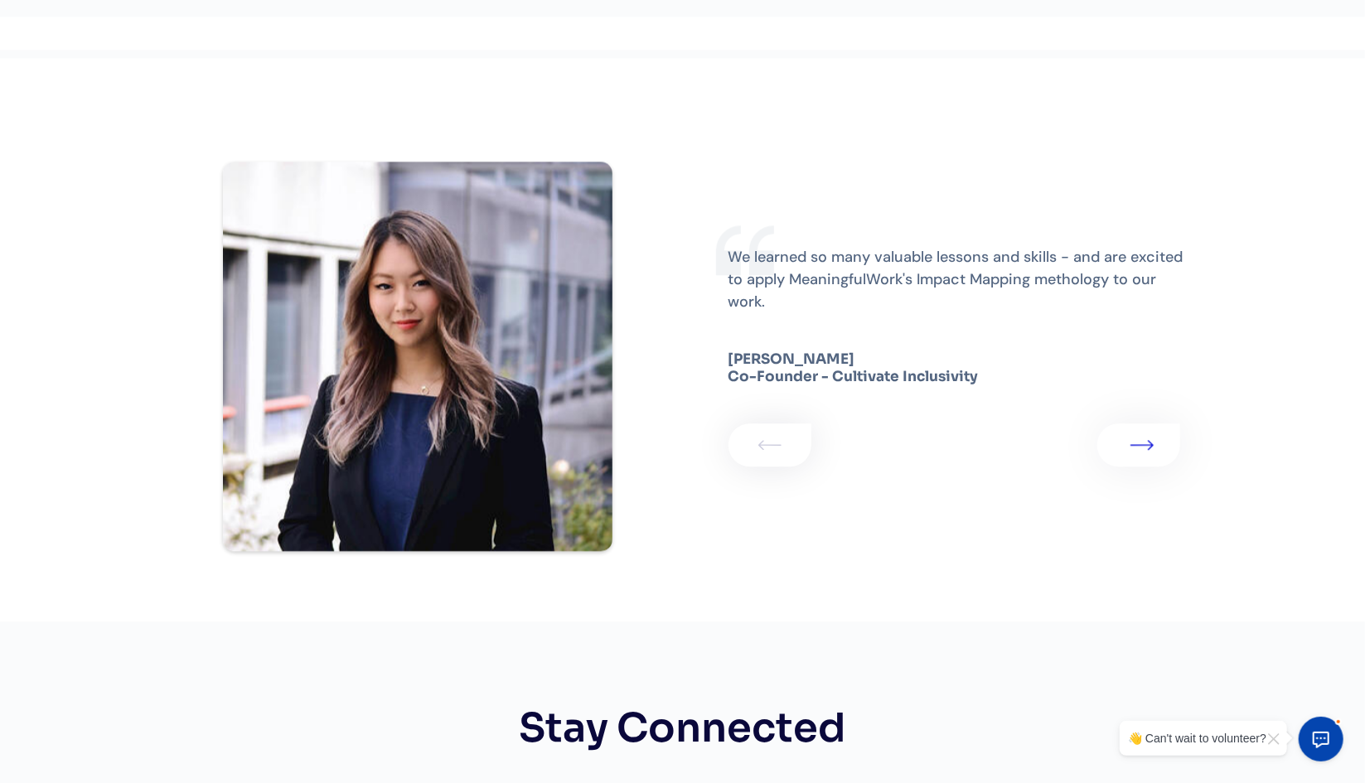
click at [1157, 424] on link "1 of 3" at bounding box center [1138, 445] width 83 height 43
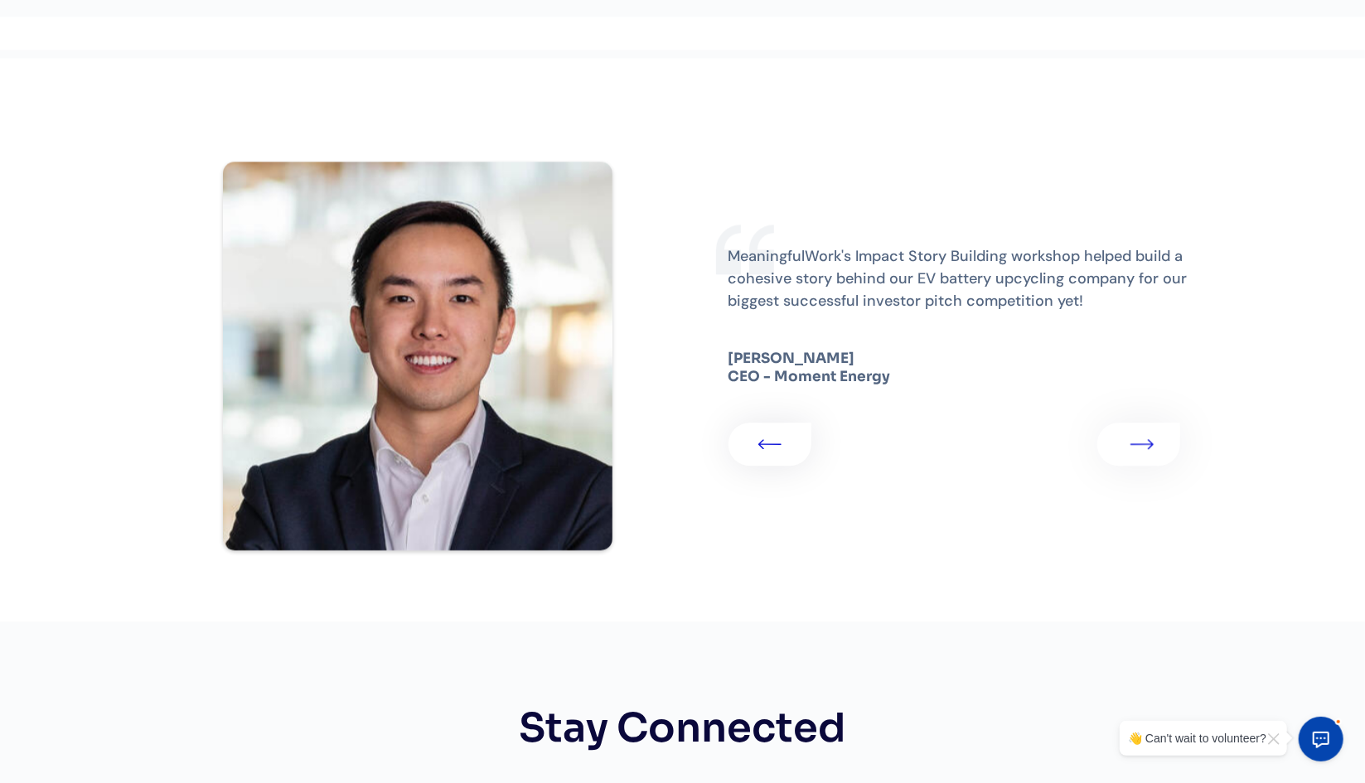
click at [1154, 423] on link "2 of 3" at bounding box center [1138, 444] width 83 height 43
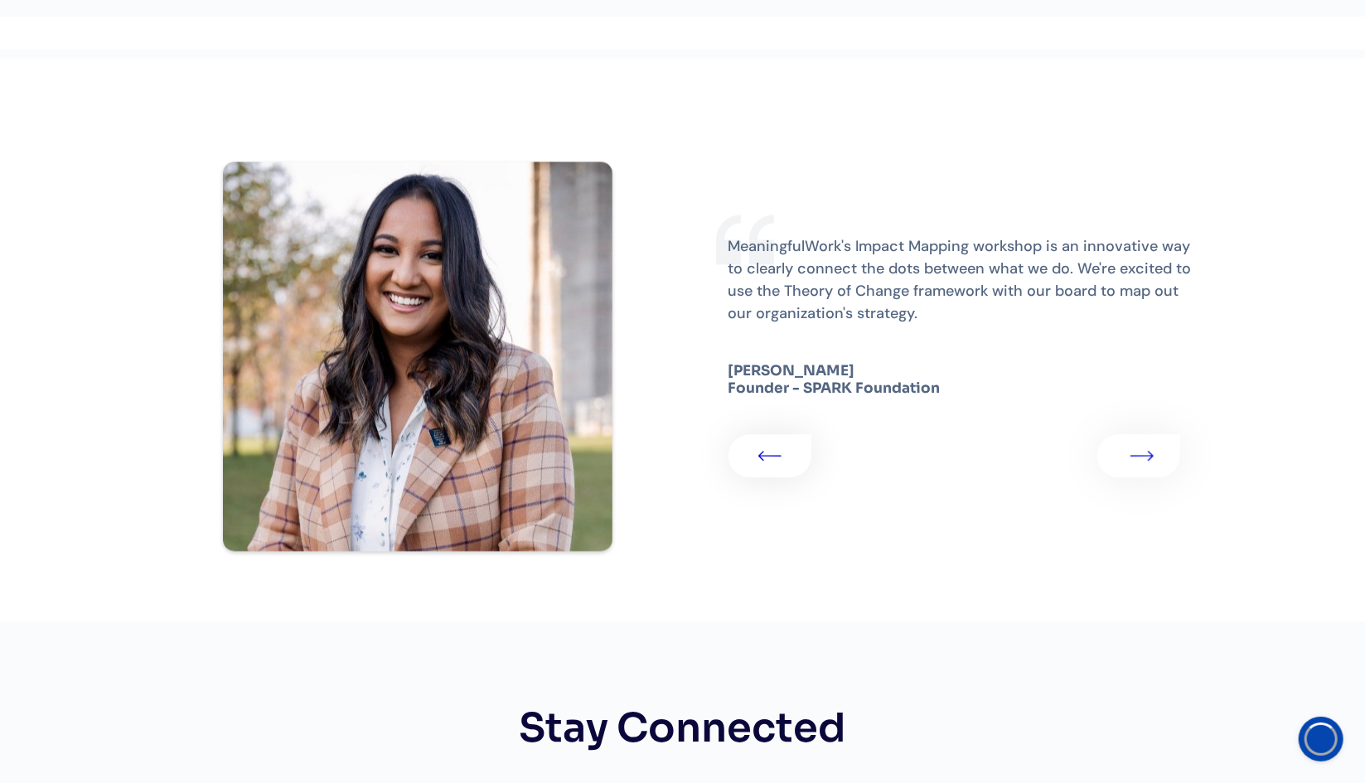
click at [1154, 434] on link "3 of 3" at bounding box center [1138, 455] width 83 height 43
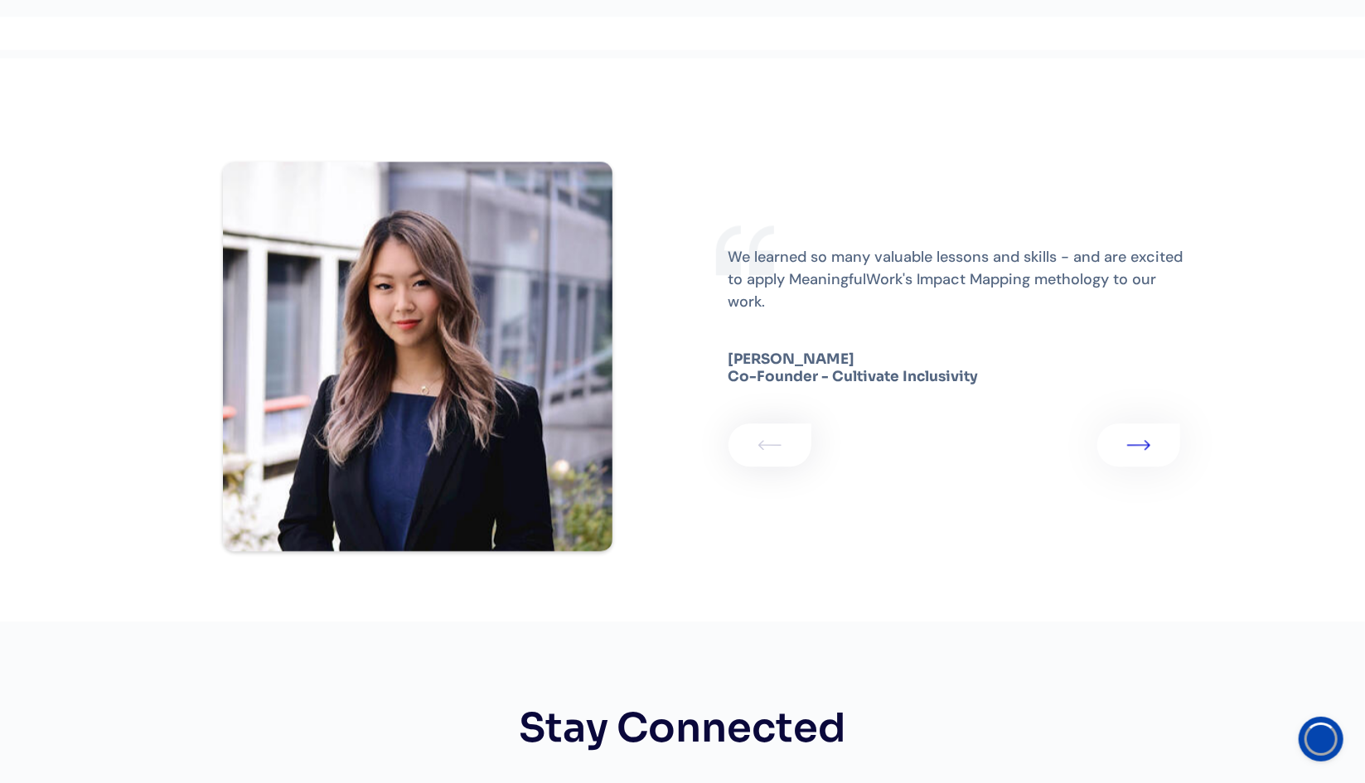
click at [769, 351] on strong "Yoonji Choi Co-Founder - Cultivate Inclusivity" at bounding box center [854, 368] width 250 height 35
copy strong "Yoonji Choi"
